Goal: Find specific page/section: Find specific page/section

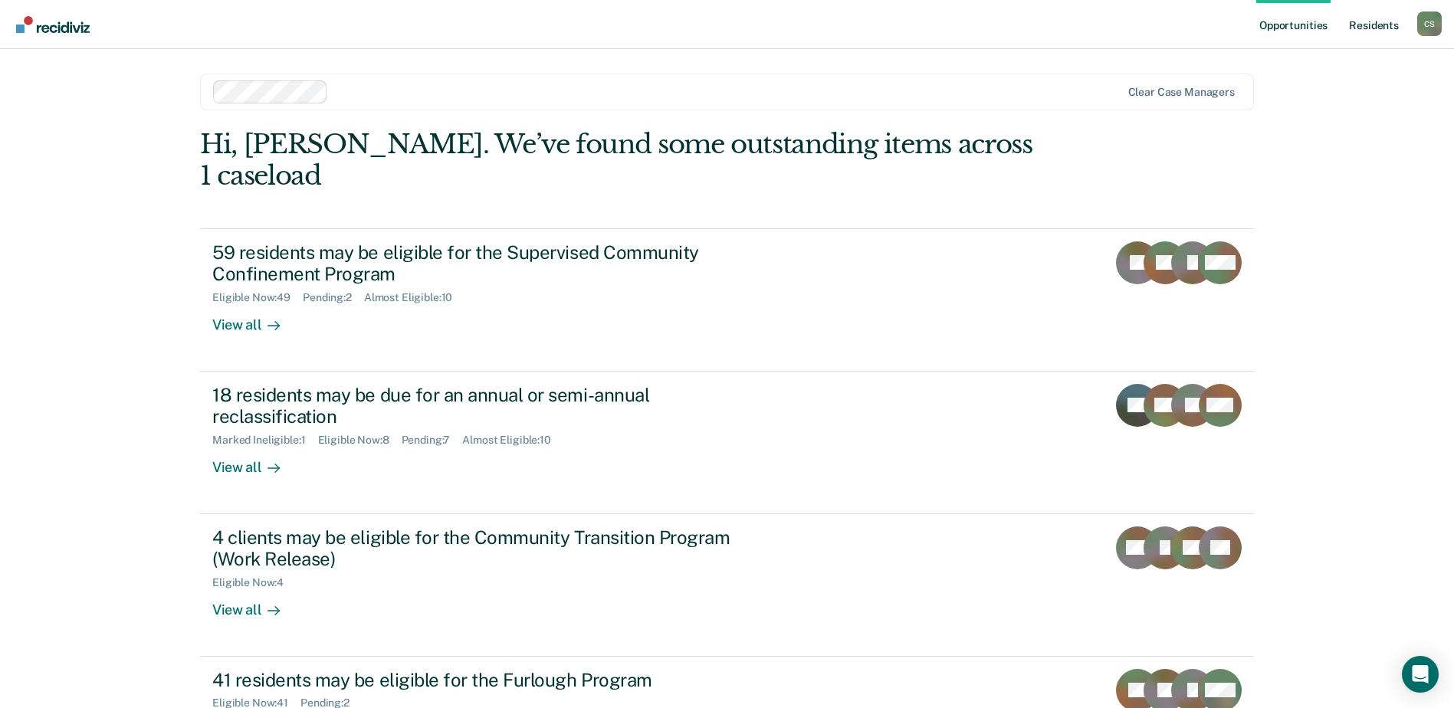
click at [1366, 25] on link "Resident s" at bounding box center [1374, 24] width 56 height 49
